Goal: Find specific page/section: Find specific page/section

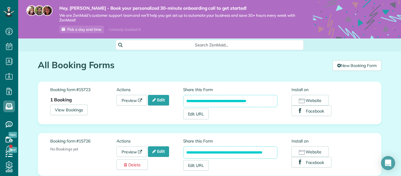
scroll to position [44, 0]
click at [34, 92] on span "Payroll / Earnings" at bounding box center [40, 89] width 35 height 5
click at [9, 91] on icon at bounding box center [9, 91] width 12 height 12
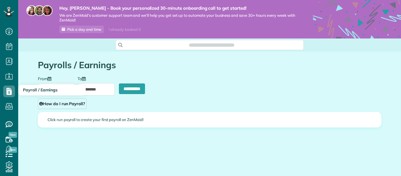
scroll to position [3, 3]
type input "**********"
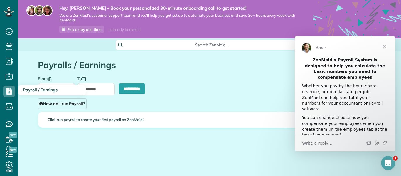
scroll to position [0, 0]
click at [384, 49] on span "Close" at bounding box center [384, 46] width 21 height 21
